Goal: Transaction & Acquisition: Purchase product/service

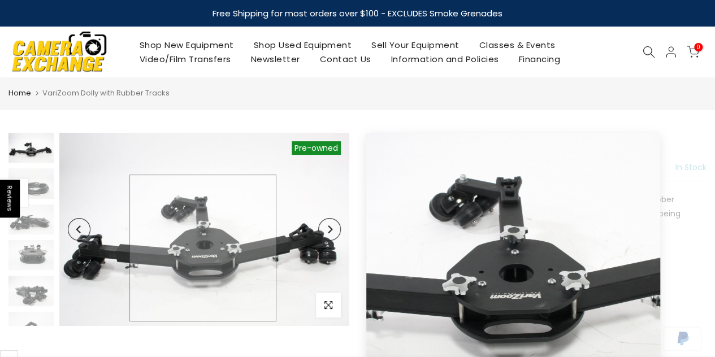
click at [203, 248] on img at bounding box center [204, 229] width 290 height 193
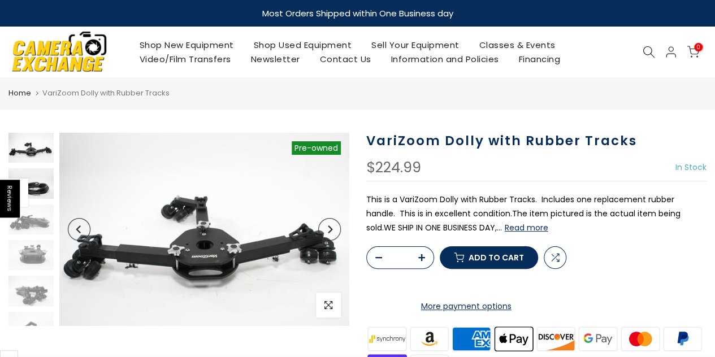
click at [43, 182] on img at bounding box center [30, 183] width 45 height 30
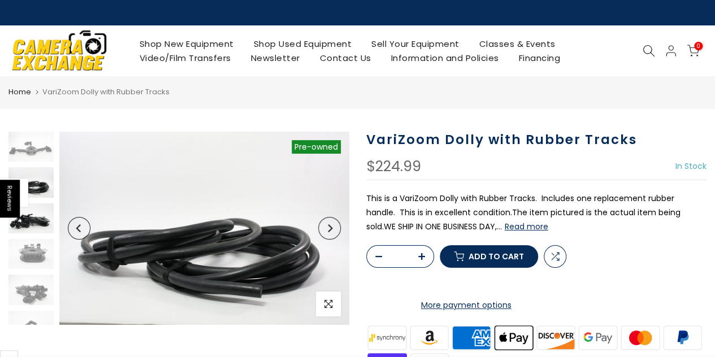
click at [36, 226] on img at bounding box center [30, 218] width 45 height 30
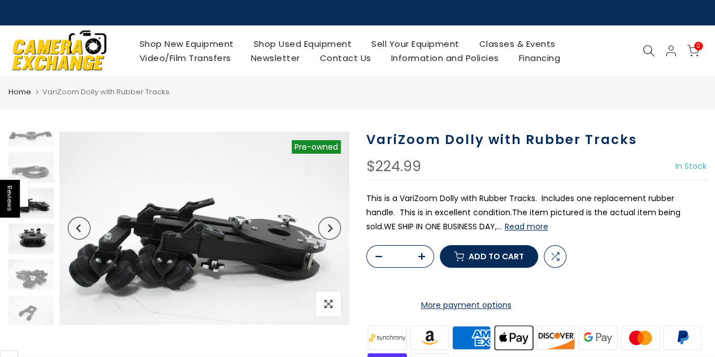
click at [37, 236] on img at bounding box center [30, 239] width 45 height 30
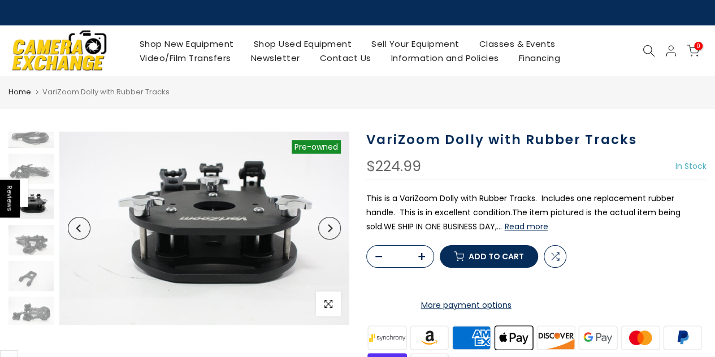
scroll to position [51, 0]
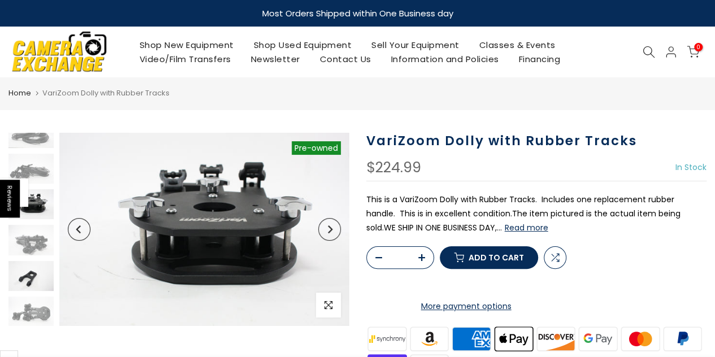
click at [35, 280] on img at bounding box center [30, 276] width 45 height 30
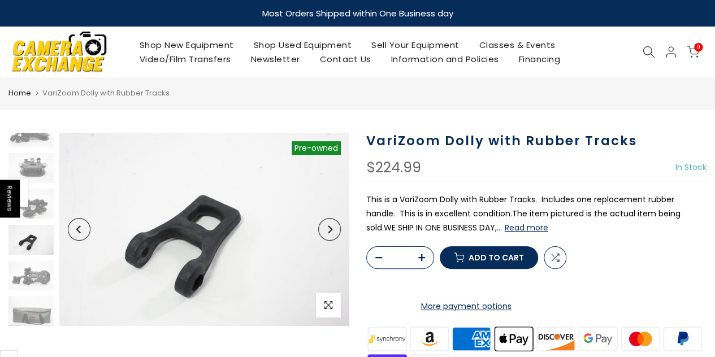
click at [35, 280] on img at bounding box center [30, 276] width 45 height 30
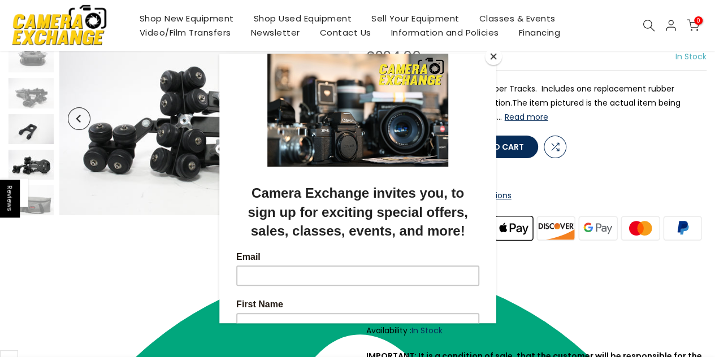
scroll to position [113, 0]
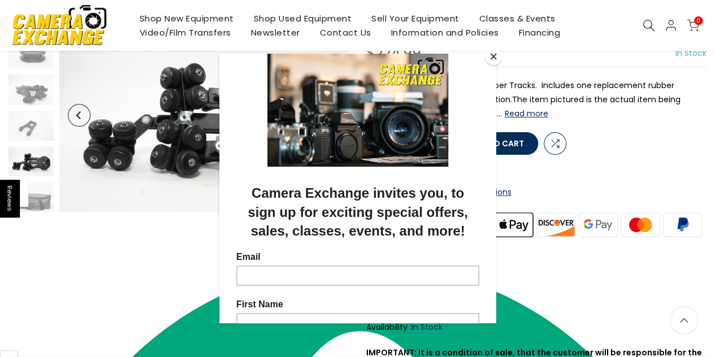
click at [40, 196] on div at bounding box center [357, 178] width 715 height 357
click at [39, 201] on div at bounding box center [357, 178] width 715 height 357
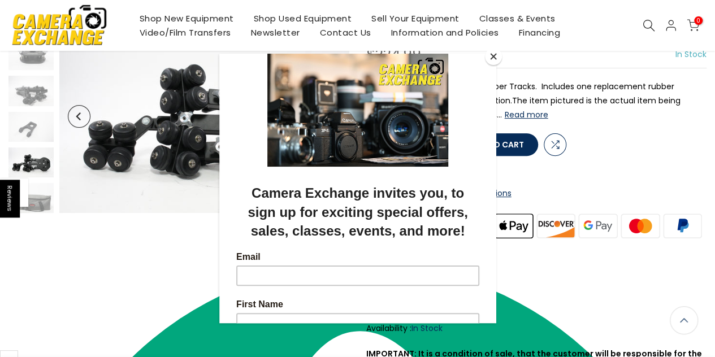
scroll to position [114, 0]
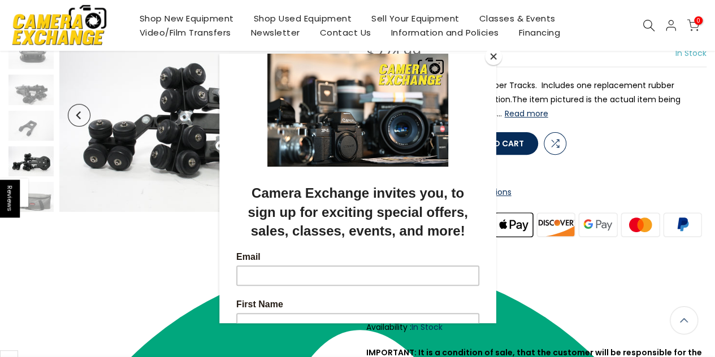
click at [494, 58] on button "Close" at bounding box center [493, 56] width 17 height 17
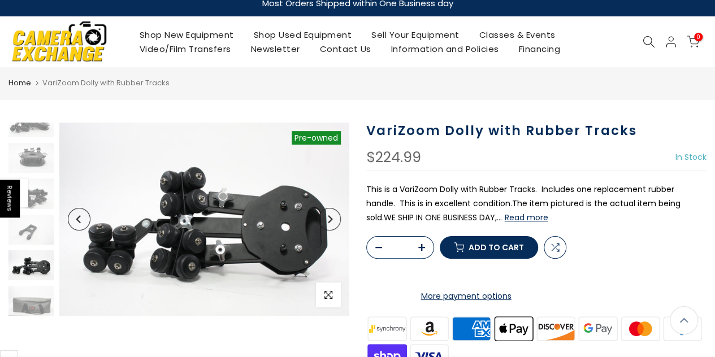
scroll to position [1, 0]
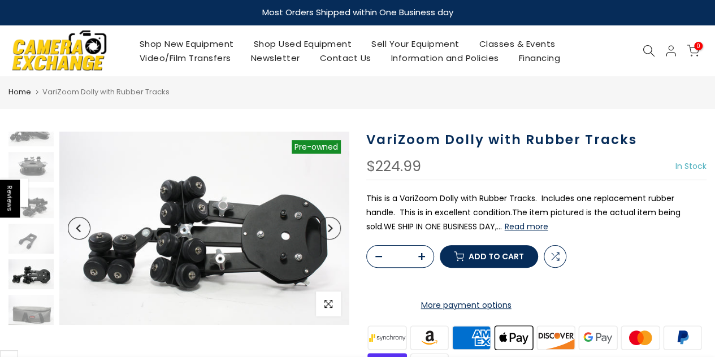
click at [532, 226] on button "Read more" at bounding box center [527, 227] width 44 height 10
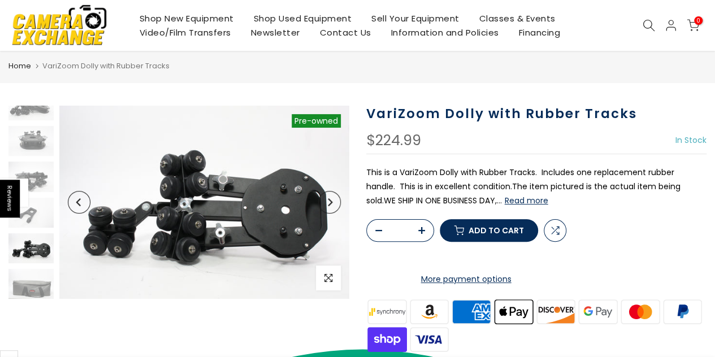
scroll to position [28, 0]
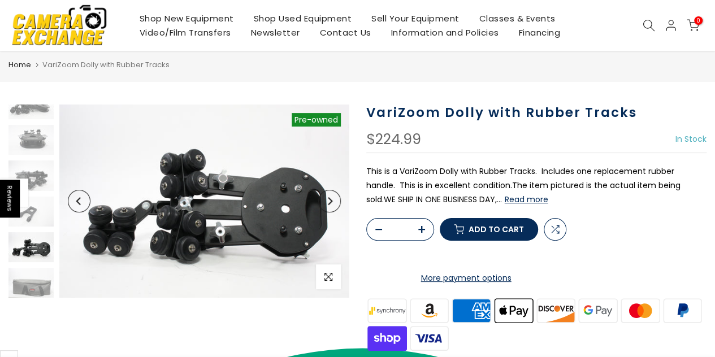
click at [528, 197] on button "Read more" at bounding box center [527, 199] width 44 height 10
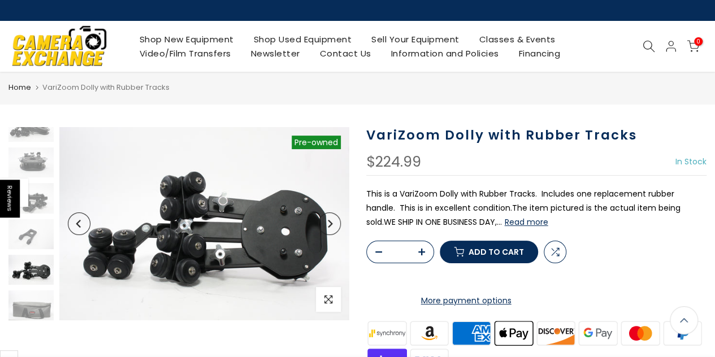
scroll to position [0, 0]
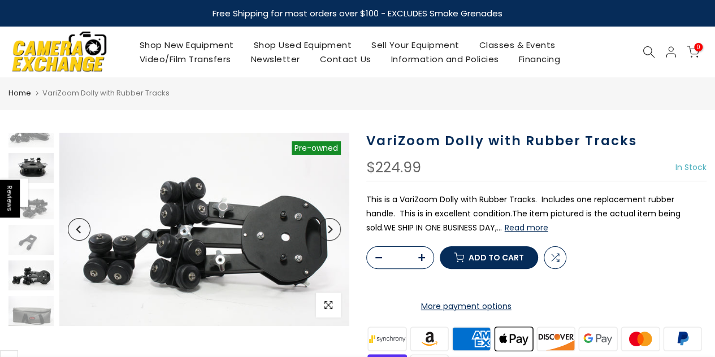
click at [28, 165] on img at bounding box center [30, 168] width 45 height 30
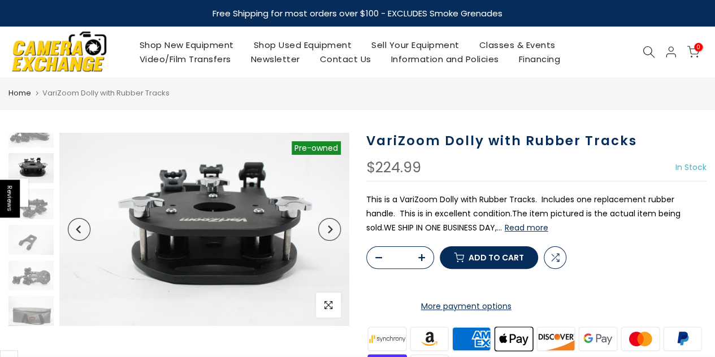
scroll to position [51, 0]
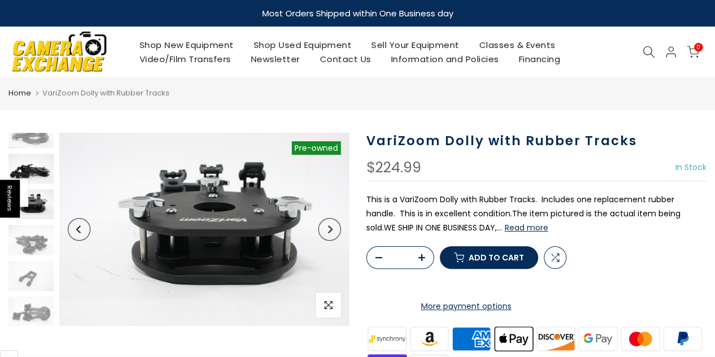
click at [32, 172] on img at bounding box center [30, 169] width 45 height 30
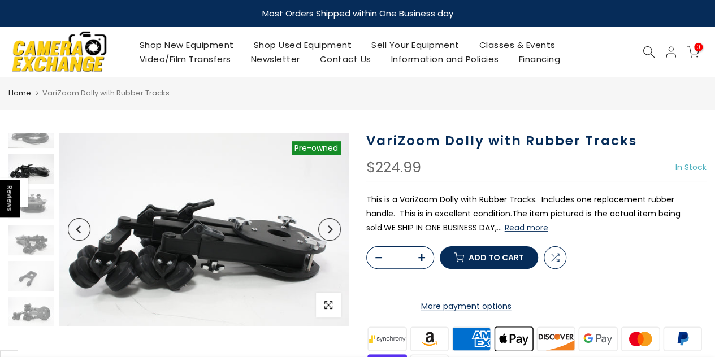
scroll to position [15, 0]
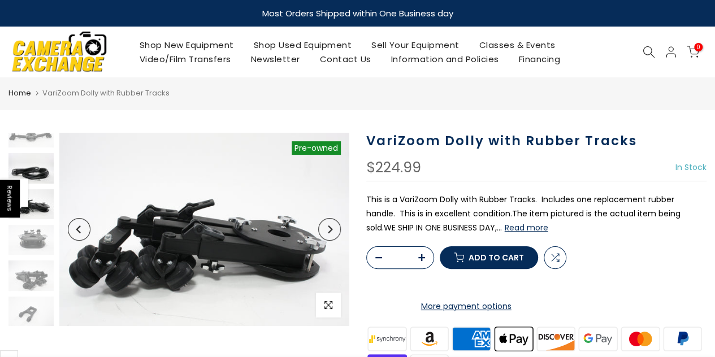
click at [32, 172] on img at bounding box center [30, 168] width 45 height 30
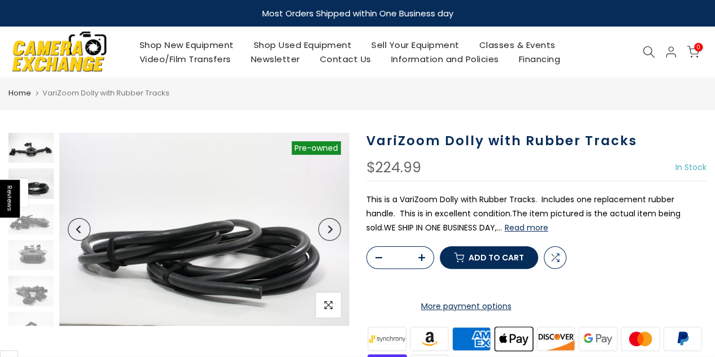
click at [31, 150] on img at bounding box center [30, 148] width 45 height 30
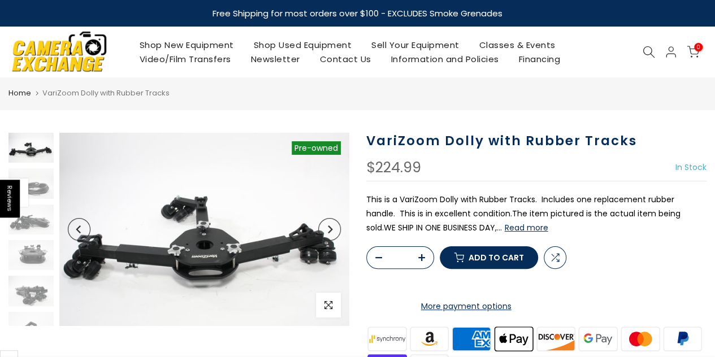
click at [486, 262] on span "Add to cart" at bounding box center [496, 258] width 55 height 8
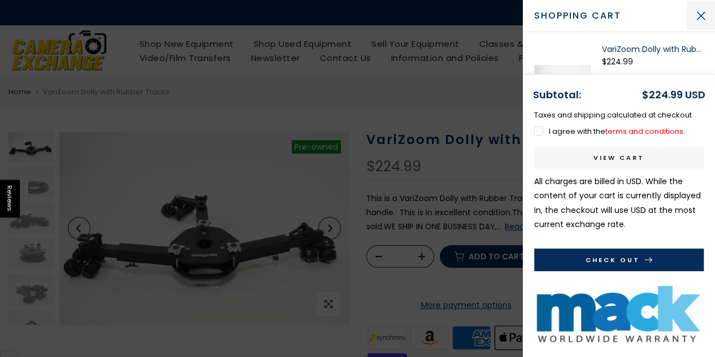
click at [702, 14] on button "Close Cart" at bounding box center [701, 16] width 28 height 28
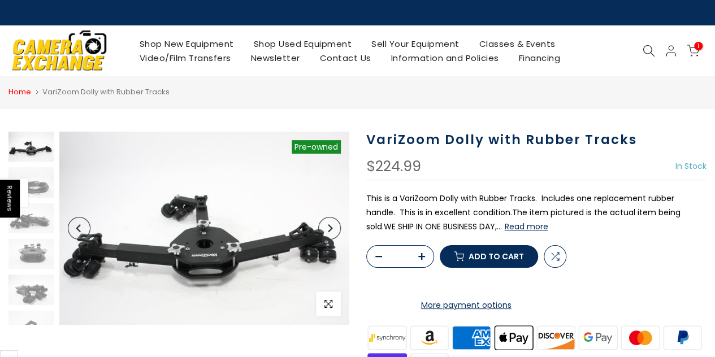
click at [24, 89] on link "Home" at bounding box center [19, 91] width 23 height 11
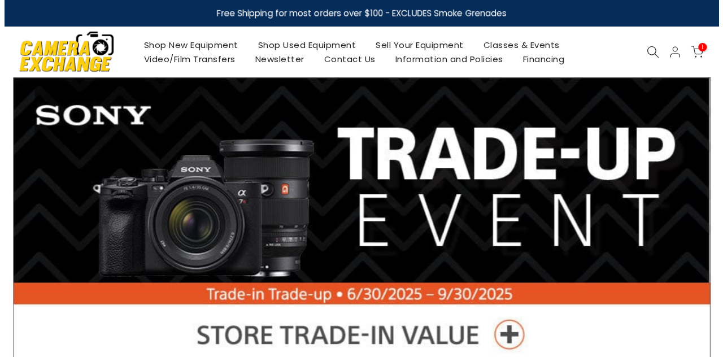
scroll to position [25, 0]
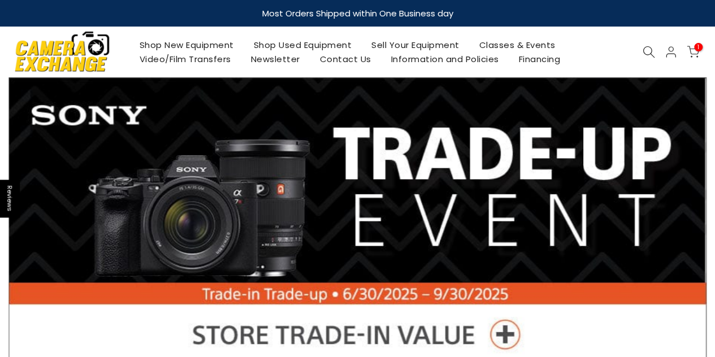
click at [648, 49] on icon at bounding box center [649, 52] width 12 height 12
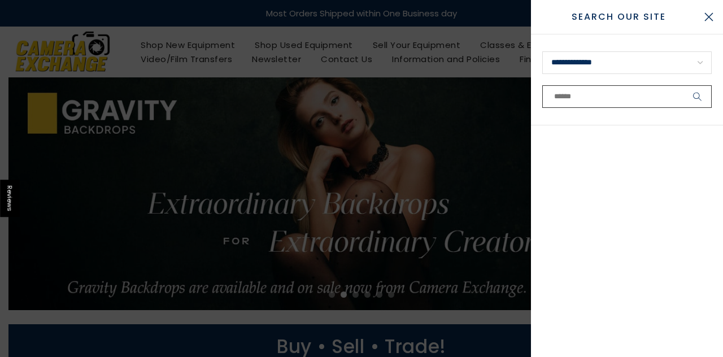
click at [592, 97] on input "text" at bounding box center [628, 96] width 170 height 23
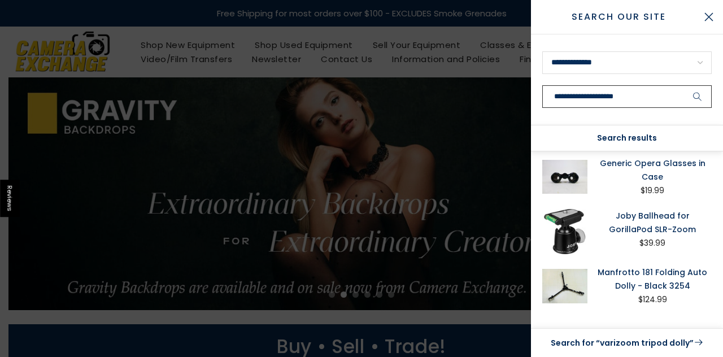
scroll to position [0, 0]
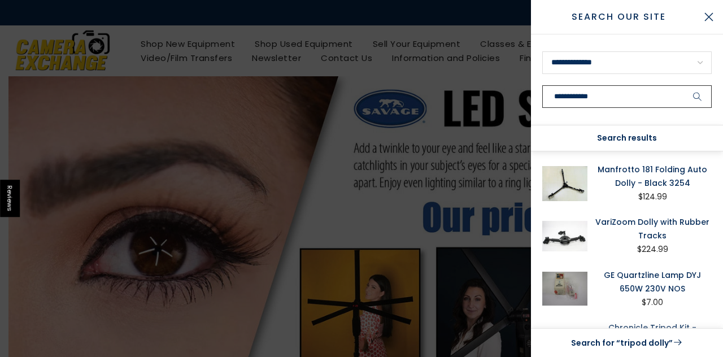
type input "**********"
click at [698, 96] on icon "submit" at bounding box center [698, 97] width 9 height 10
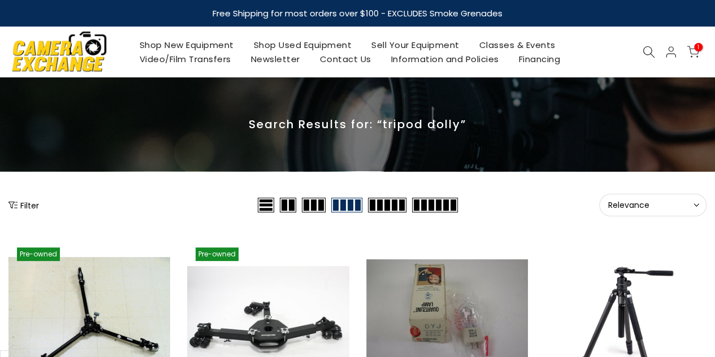
scroll to position [25, 0]
click at [694, 49] on icon at bounding box center [693, 52] width 12 height 12
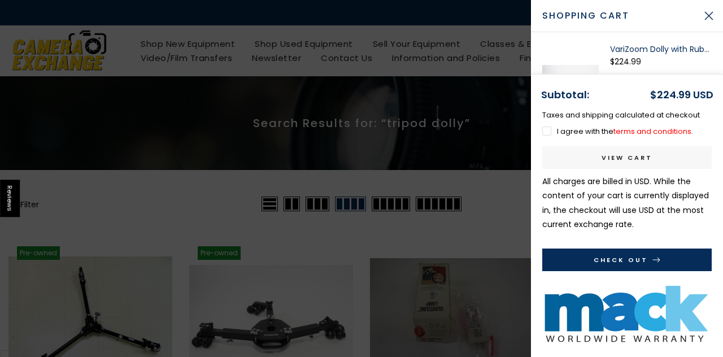
click at [631, 255] on button "Check Out" at bounding box center [628, 260] width 170 height 23
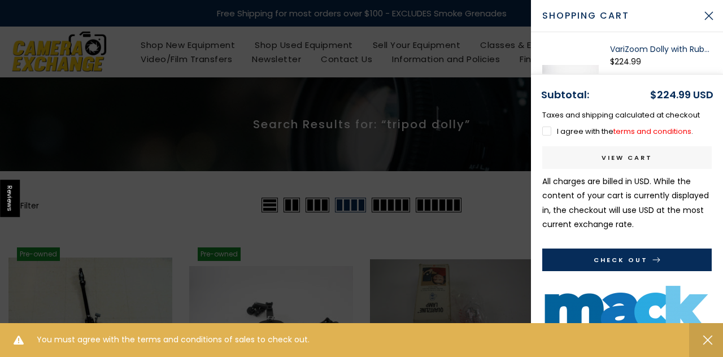
click at [546, 132] on label "I agree with the terms and conditions ." at bounding box center [618, 131] width 151 height 11
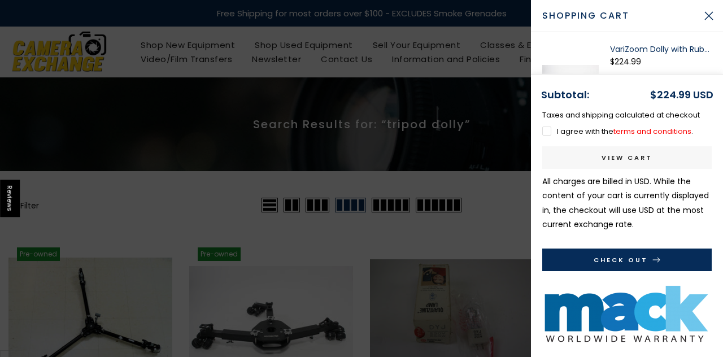
click at [627, 259] on button "Check Out" at bounding box center [628, 260] width 170 height 23
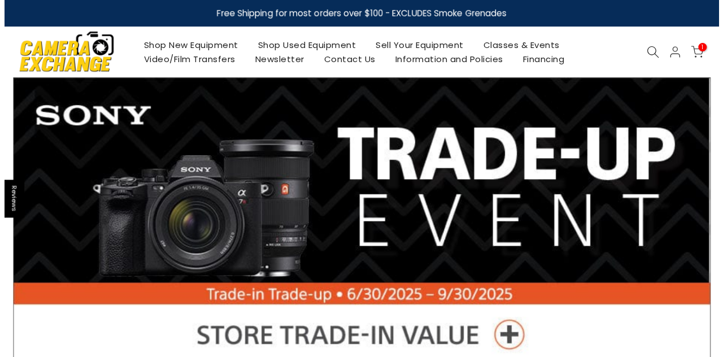
scroll to position [25, 0]
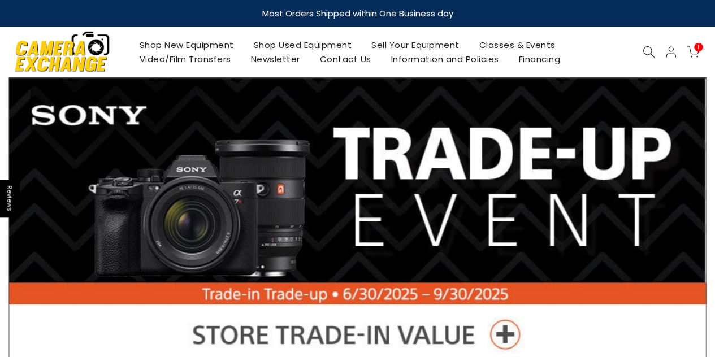
click at [695, 51] on icon at bounding box center [693, 52] width 12 height 12
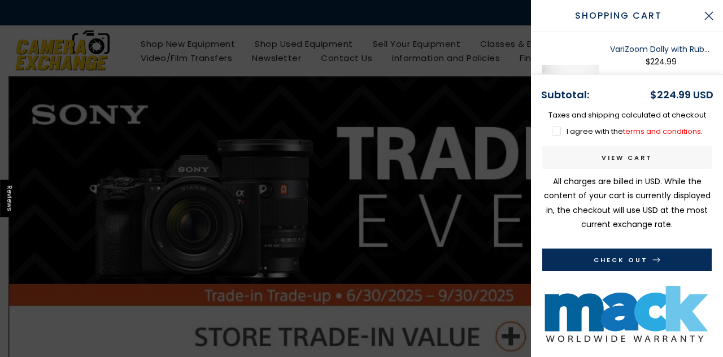
click at [556, 133] on label "I agree with the terms and conditions ." at bounding box center [627, 131] width 151 height 11
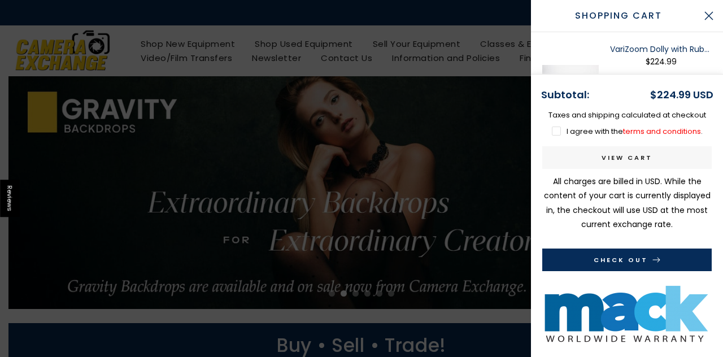
click at [613, 262] on button "Check Out" at bounding box center [628, 260] width 170 height 23
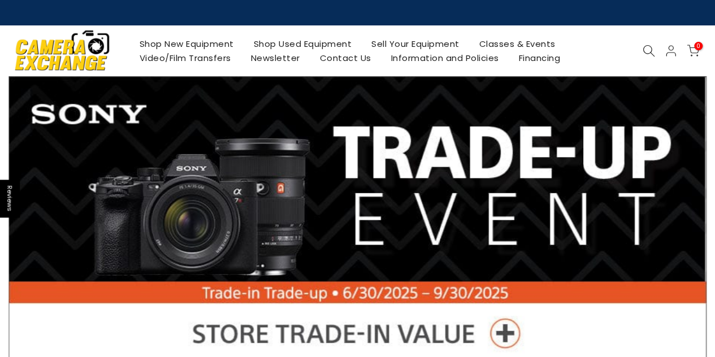
click at [647, 48] on icon at bounding box center [649, 51] width 12 height 12
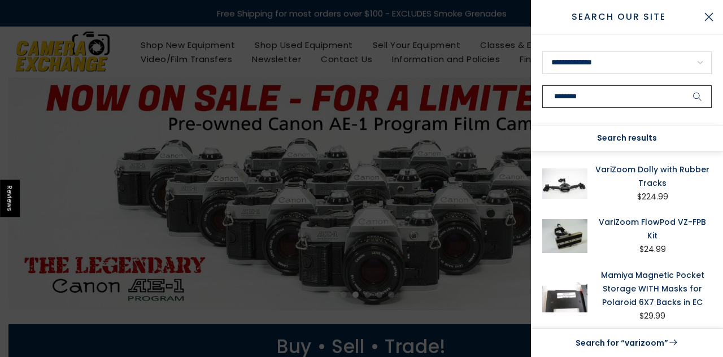
type input "********"
click at [587, 179] on img at bounding box center [565, 183] width 45 height 41
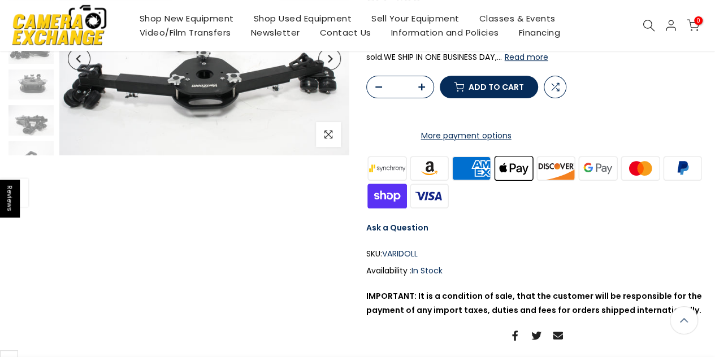
scroll to position [168, 0]
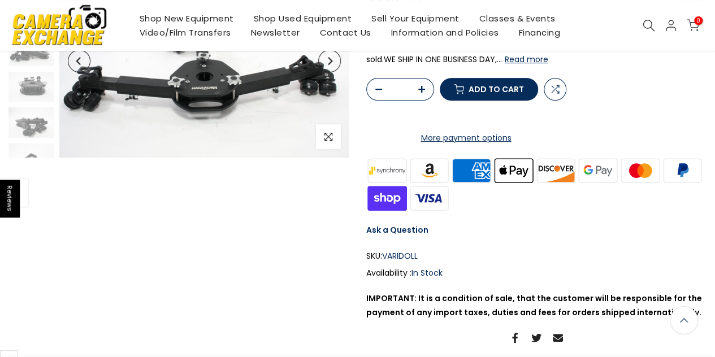
click at [479, 184] on img at bounding box center [471, 171] width 42 height 28
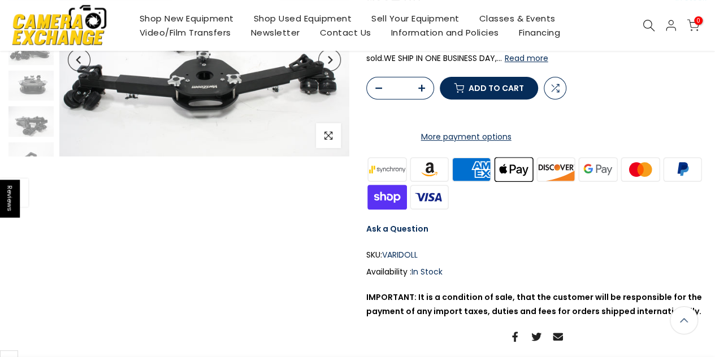
click at [452, 144] on link "More payment options" at bounding box center [466, 137] width 200 height 14
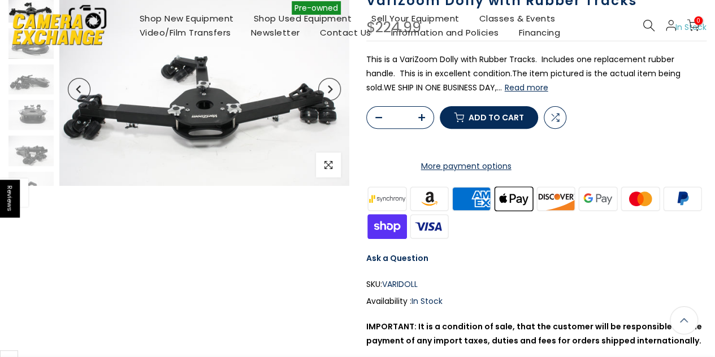
scroll to position [0, 0]
